Goal: Information Seeking & Learning: Learn about a topic

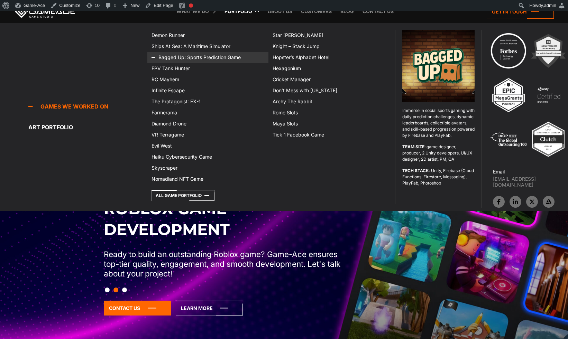
click at [202, 57] on link "Bagged Up: Sports Prediction Game" at bounding box center [207, 57] width 121 height 11
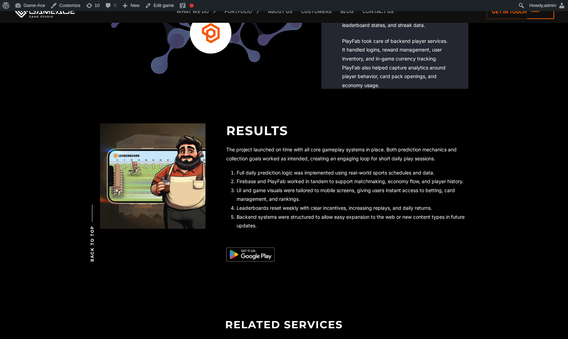
scroll to position [1484, 0]
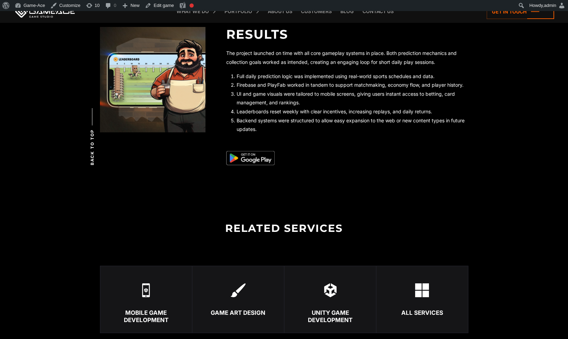
click at [335, 114] on li "Leaderboards reset weekly with clear incentives, increasing replays, and daily …" at bounding box center [353, 111] width 232 height 9
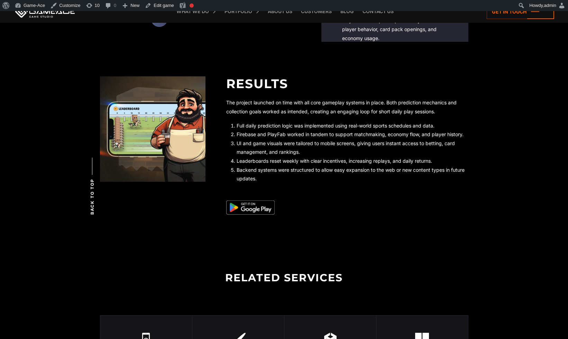
scroll to position [1330, 0]
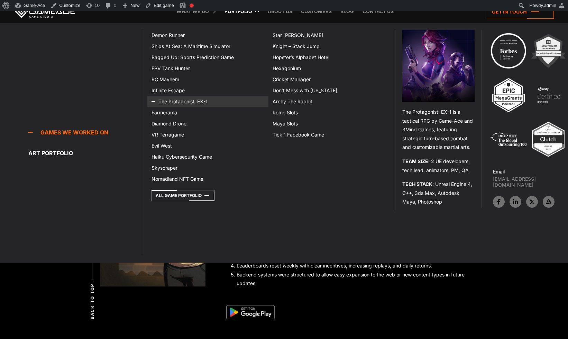
click at [193, 103] on link "The Protagonist: EX-1" at bounding box center [207, 101] width 121 height 11
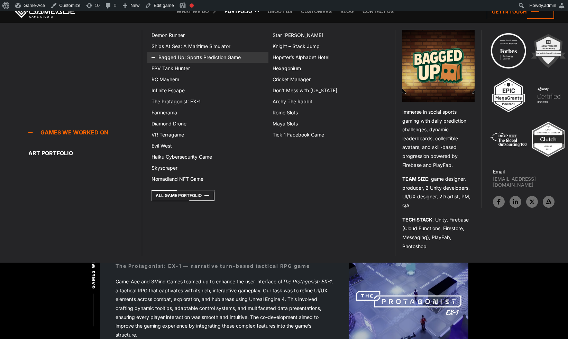
click at [208, 56] on link "Bagged Up: Sports Prediction Game" at bounding box center [207, 57] width 121 height 11
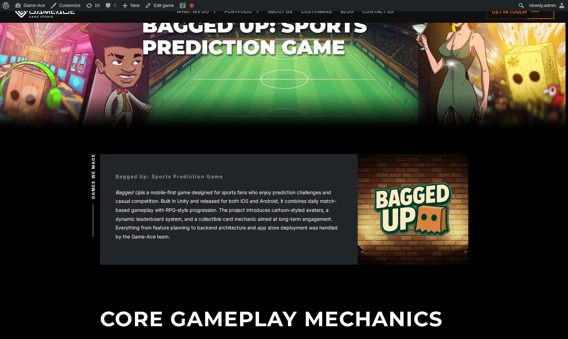
scroll to position [162, 0]
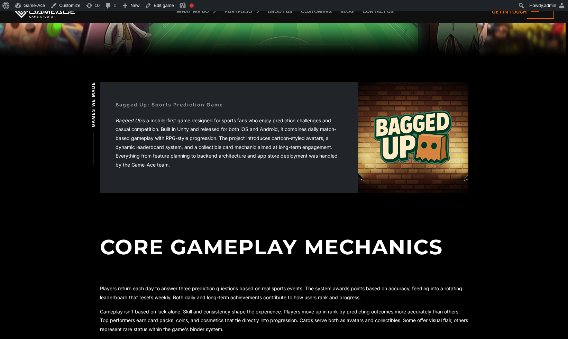
click at [163, 121] on p "Bagged Up is a mobile-first game designed for sports fans who enjoy prediction …" at bounding box center [229, 142] width 227 height 53
click at [222, 124] on p "Bagged Up is a mobile-first game designed for sports fans who enjoy prediction …" at bounding box center [229, 142] width 227 height 53
drag, startPoint x: 153, startPoint y: 120, endPoint x: 167, endPoint y: 120, distance: 13.8
click at [167, 120] on p "Bagged Up is a mobile-first game designed for sports fans who enjoy prediction …" at bounding box center [229, 142] width 227 height 53
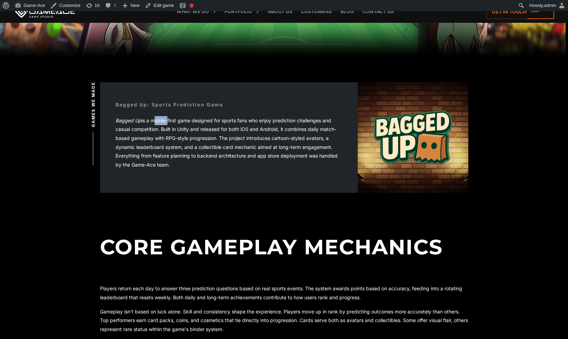
copy p "mobile"
click at [230, 129] on p "Bagged Up is a mobile-first game designed for sports fans who enjoy prediction …" at bounding box center [229, 142] width 227 height 53
click at [229, 120] on p "Bagged Up is a mobile-first game designed for sports fans who enjoy prediction …" at bounding box center [229, 142] width 227 height 53
copy p "sports"
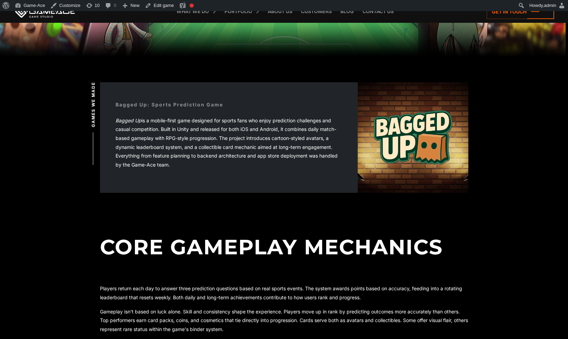
click at [257, 122] on p "Bagged Up is a mobile-first game designed for sports fans who enjoy prediction …" at bounding box center [229, 142] width 227 height 53
drag, startPoint x: 154, startPoint y: 120, endPoint x: 186, endPoint y: 121, distance: 32.9
click at [186, 121] on p "Bagged Up is a mobile-first game designed for sports fans who enjoy prediction …" at bounding box center [229, 142] width 227 height 53
click at [275, 121] on p "Bagged Up is a mobile-first game designed for sports fans who enjoy prediction …" at bounding box center [229, 142] width 227 height 53
drag, startPoint x: 322, startPoint y: 129, endPoint x: 158, endPoint y: 142, distance: 165.2
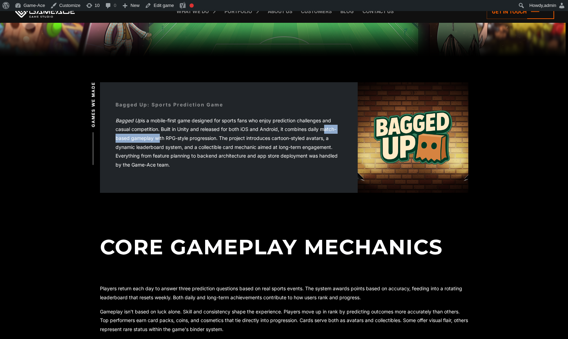
click at [158, 142] on p "Bagged Up is a mobile-first game designed for sports fans who enjoy prediction …" at bounding box center [229, 142] width 227 height 53
click at [330, 129] on p "Bagged Up is a mobile-first game designed for sports fans who enjoy prediction …" at bounding box center [229, 142] width 227 height 53
drag, startPoint x: 324, startPoint y: 129, endPoint x: 332, endPoint y: 130, distance: 8.3
click at [332, 130] on p "Bagged Up is a mobile-first game designed for sports fans who enjoy prediction …" at bounding box center [229, 142] width 227 height 53
click at [168, 138] on p "Bagged Up is a mobile-first game designed for sports fans who enjoy prediction …" at bounding box center [229, 142] width 227 height 53
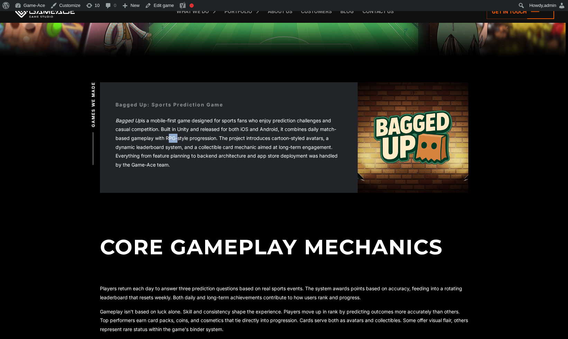
click at [168, 138] on p "Bagged Up is a mobile-first game designed for sports fans who enjoy prediction …" at bounding box center [229, 142] width 227 height 53
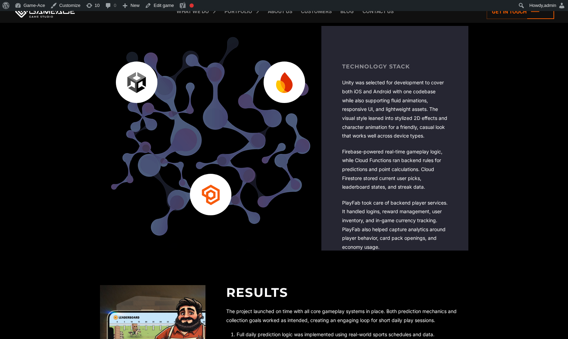
scroll to position [1334, 0]
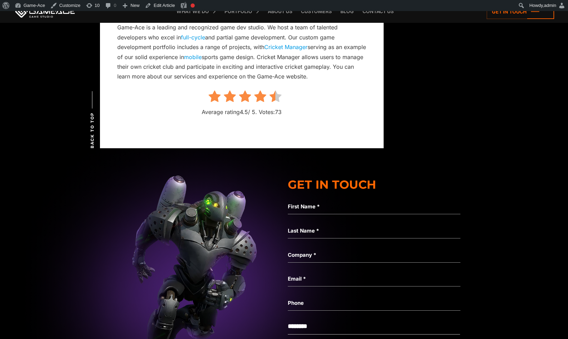
scroll to position [1695, 0]
